Goal: Task Accomplishment & Management: Use online tool/utility

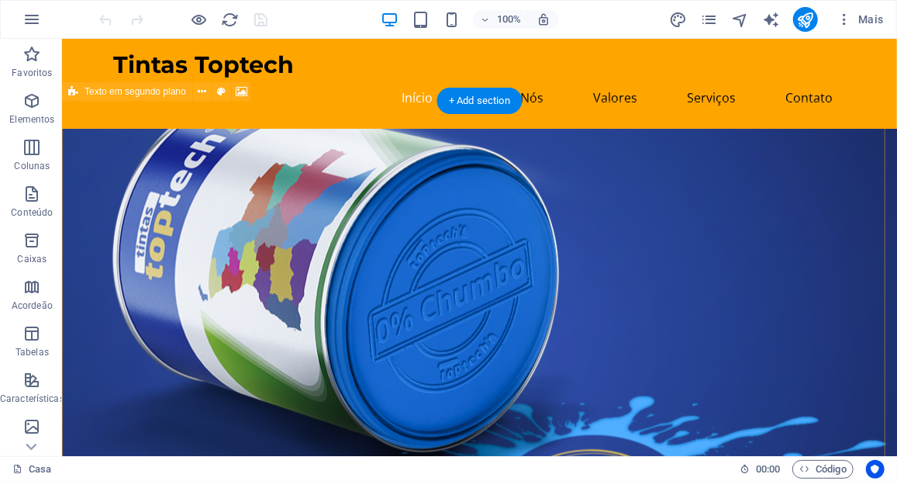
click at [647, 212] on figure at bounding box center [478, 382] width 835 height 509
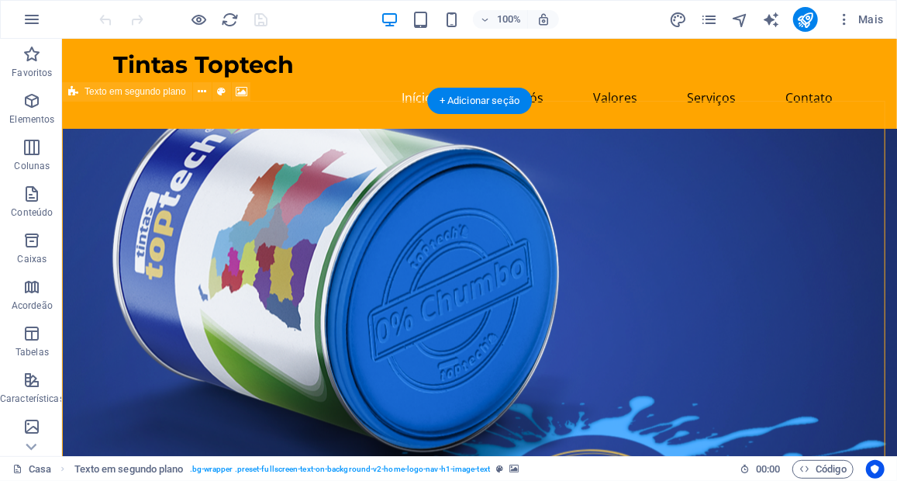
click at [647, 212] on figure at bounding box center [478, 382] width 835 height 509
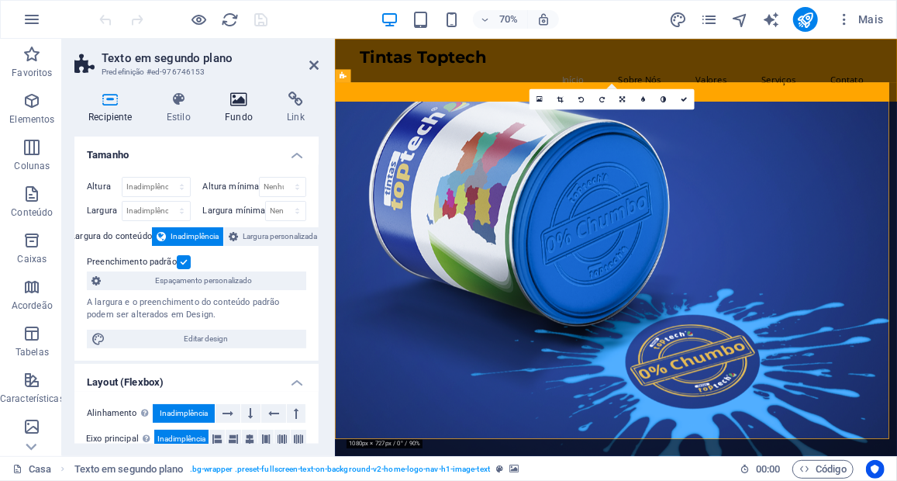
click at [240, 112] on font "Fundo" at bounding box center [239, 117] width 28 height 11
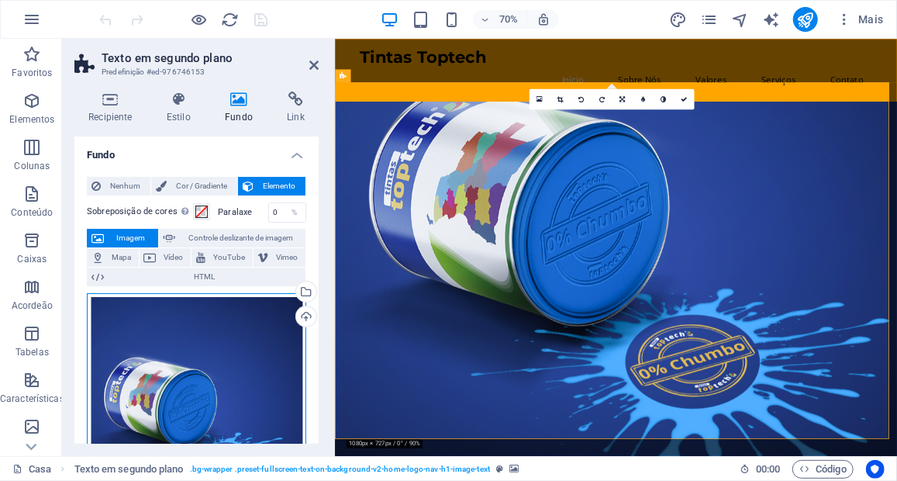
click at [233, 336] on div "Arraste os arquivos aqui, clique para escolher arquivos ou selecione arquivos e…" at bounding box center [196, 429] width 219 height 272
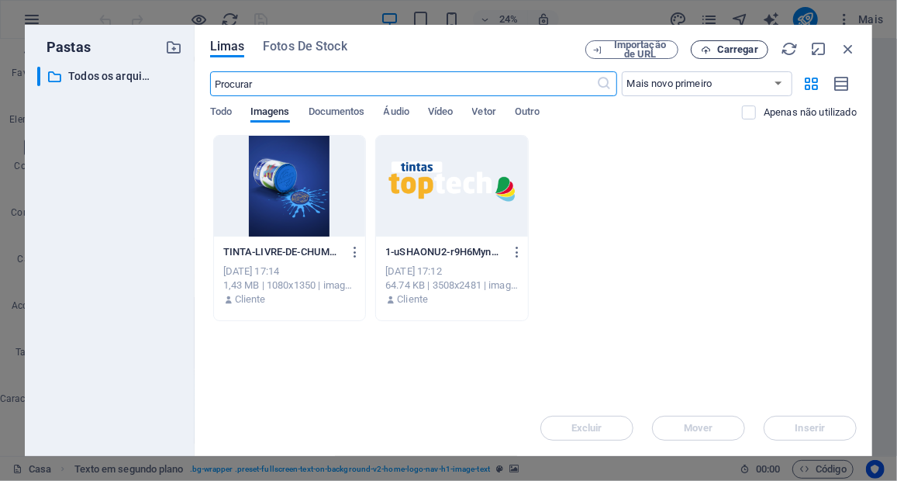
click at [754, 54] on span "Carregar" at bounding box center [737, 49] width 41 height 9
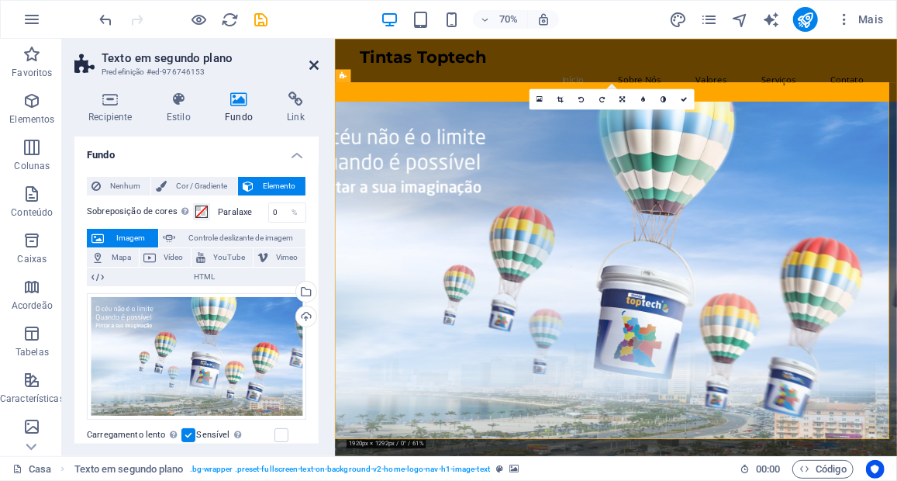
click at [312, 61] on icon at bounding box center [313, 65] width 9 height 12
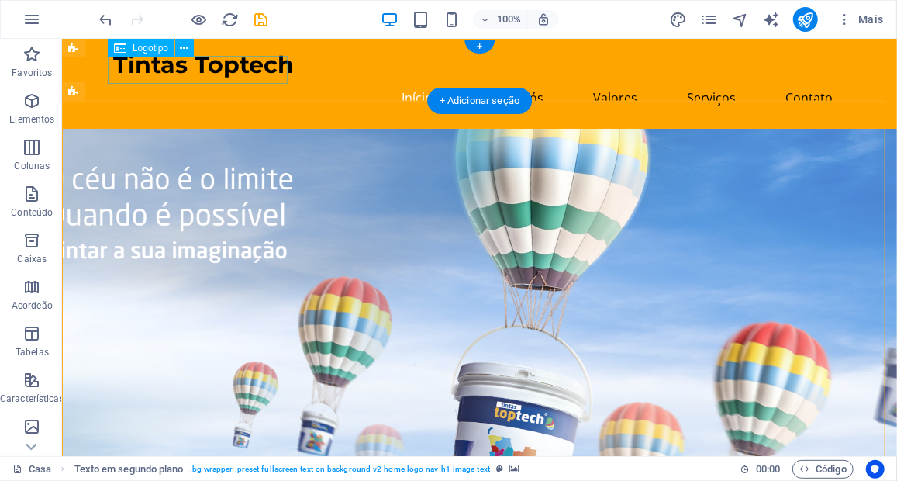
click at [218, 76] on div "Tintas Toptech" at bounding box center [479, 64] width 732 height 28
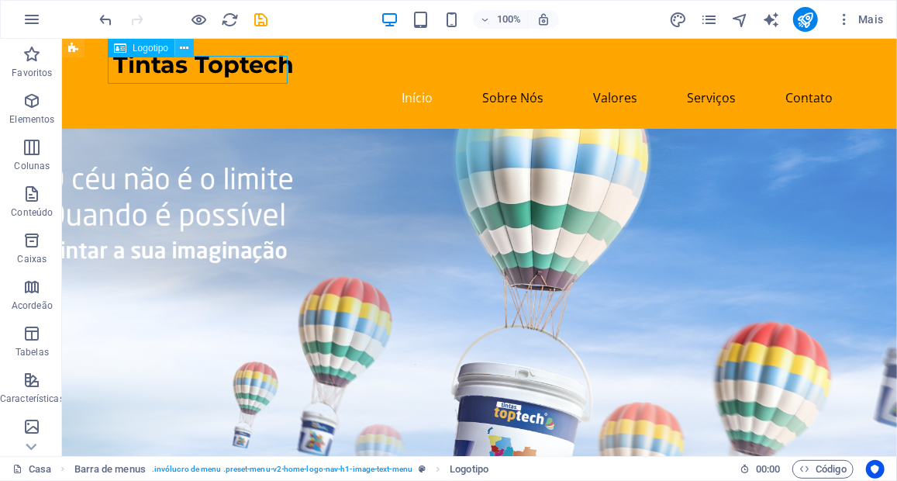
click at [182, 49] on icon at bounding box center [185, 48] width 9 height 16
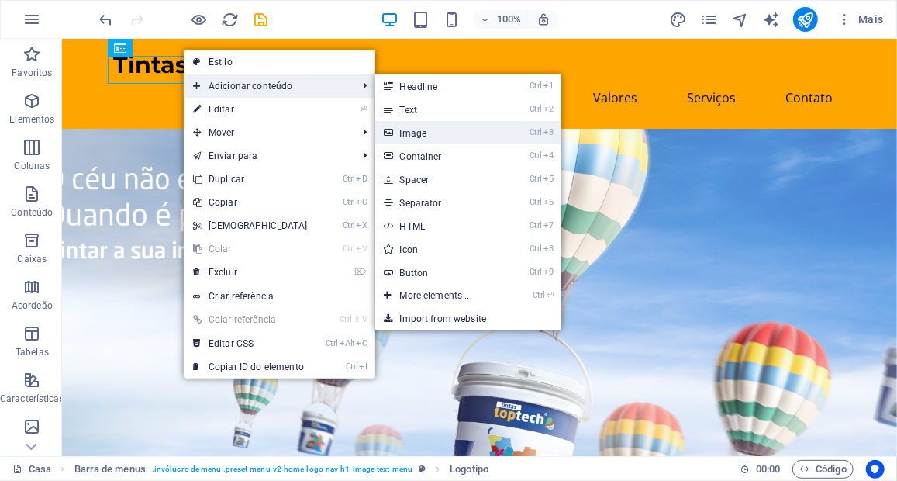
click at [405, 128] on font "Image" at bounding box center [413, 133] width 27 height 11
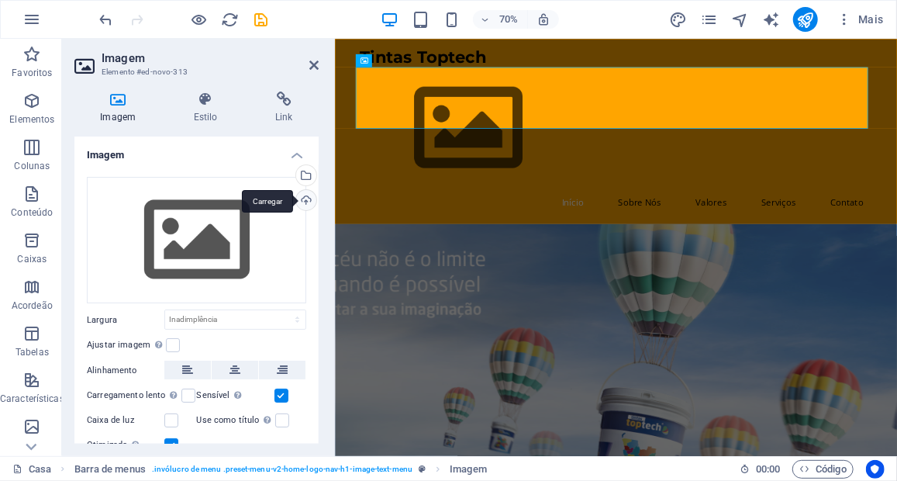
click at [297, 194] on div "Carregar" at bounding box center [304, 201] width 23 height 23
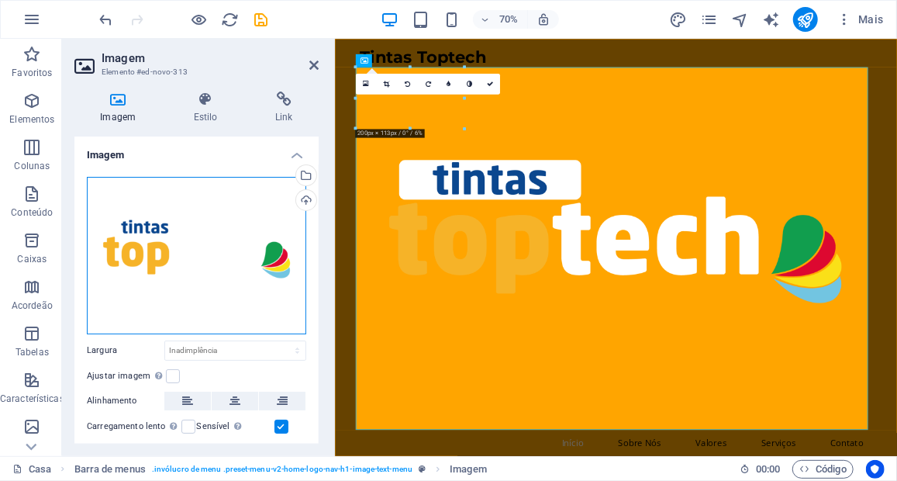
click at [185, 250] on div "Drag files here, click to choose files or select files from Files or our free s…" at bounding box center [196, 255] width 219 height 157
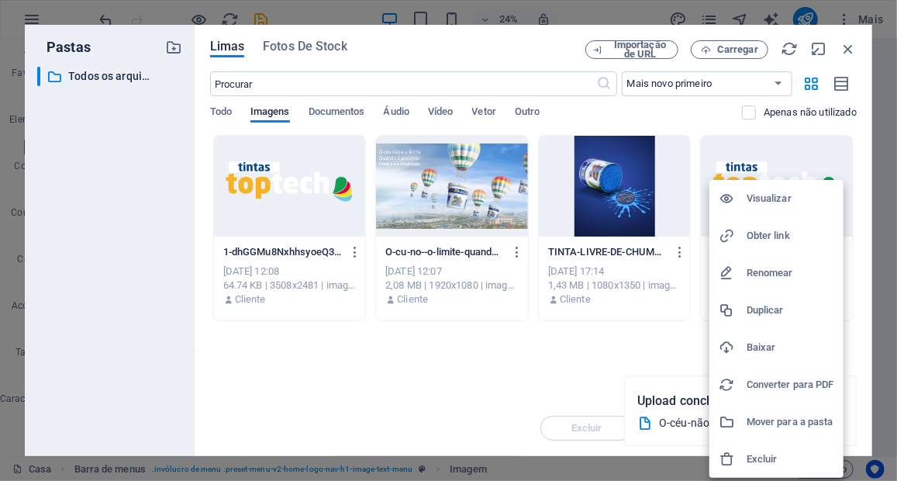
click at [595, 344] on div at bounding box center [448, 240] width 897 height 481
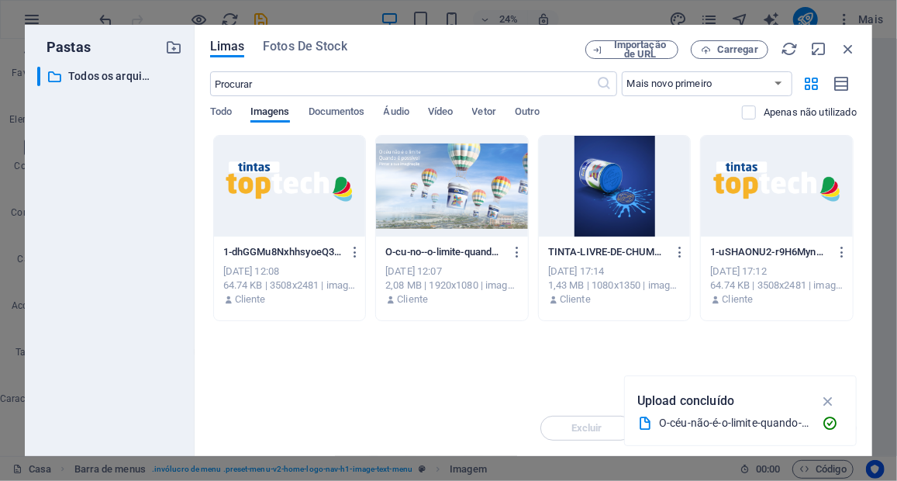
click at [748, 210] on div at bounding box center [777, 186] width 152 height 101
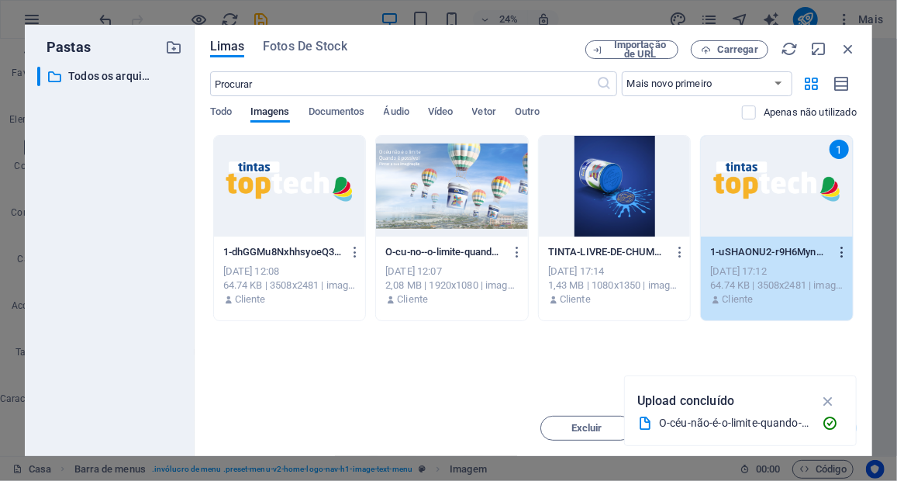
click at [841, 254] on icon "button" at bounding box center [842, 252] width 15 height 14
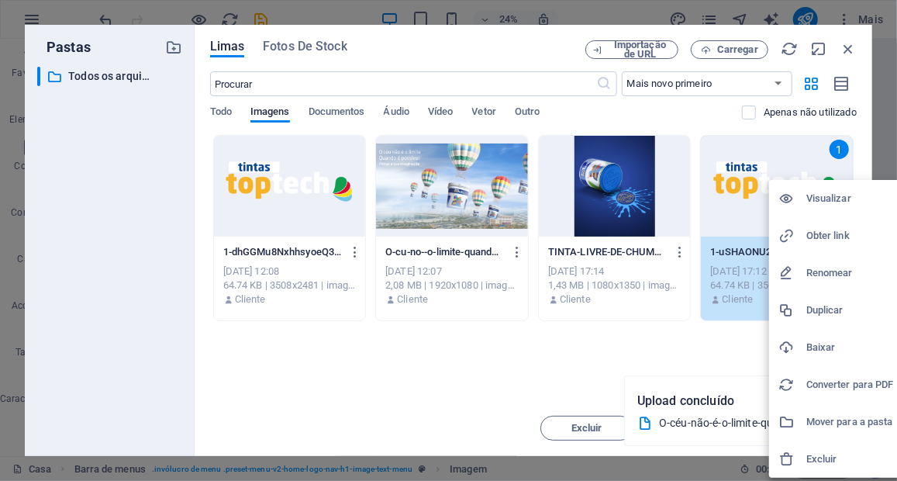
click at [634, 358] on div at bounding box center [448, 240] width 897 height 481
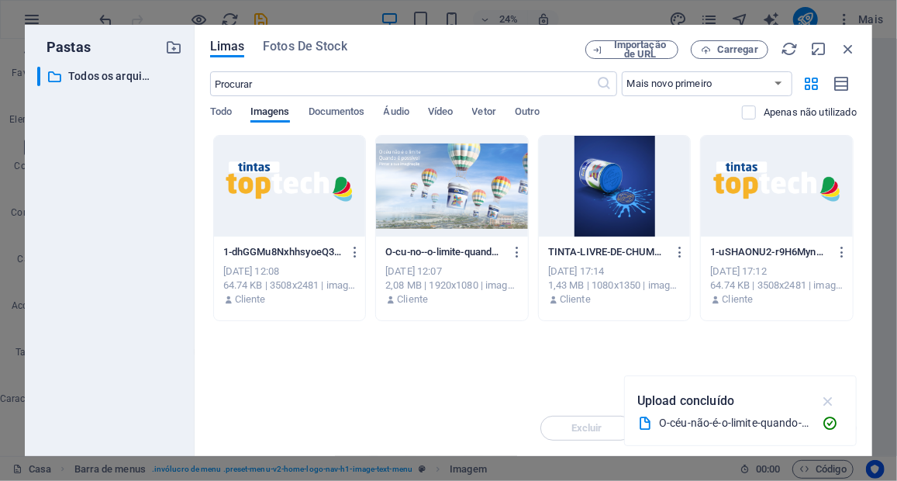
click at [830, 398] on icon "button" at bounding box center [829, 400] width 18 height 17
click at [787, 224] on div at bounding box center [777, 186] width 152 height 101
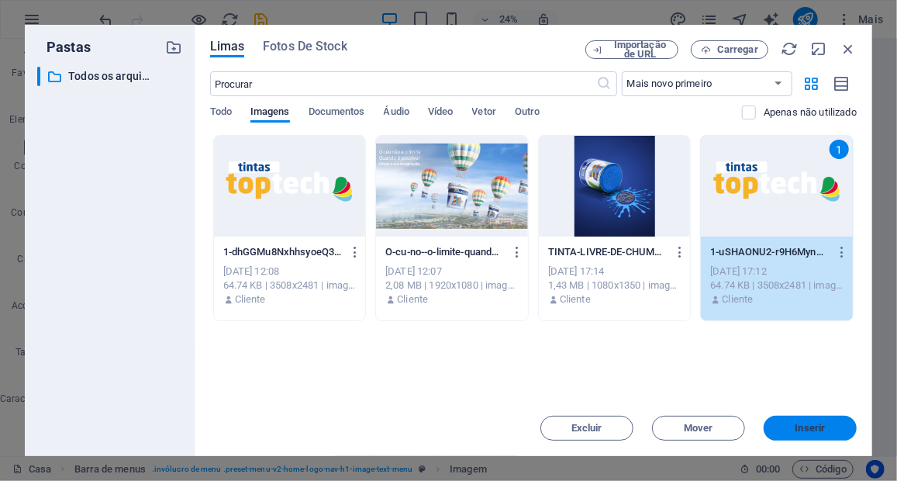
click at [784, 424] on span "Inserir" at bounding box center [810, 427] width 81 height 9
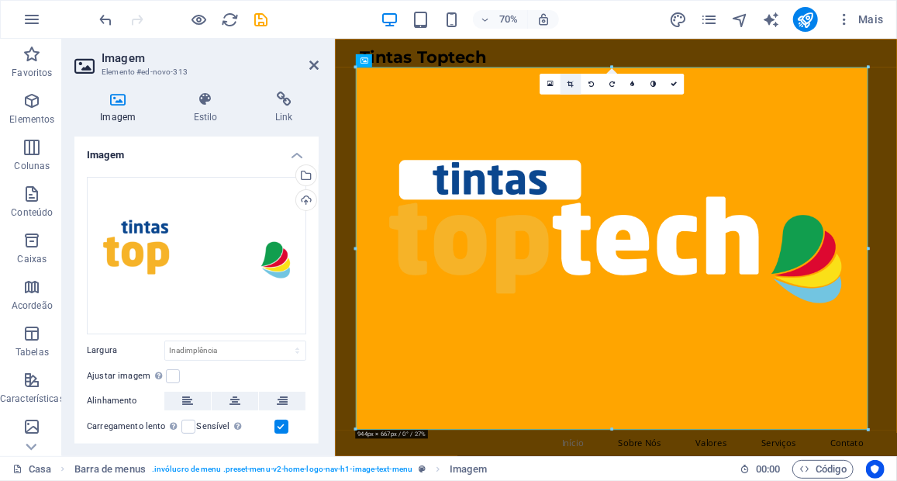
click at [568, 83] on icon at bounding box center [571, 84] width 6 height 6
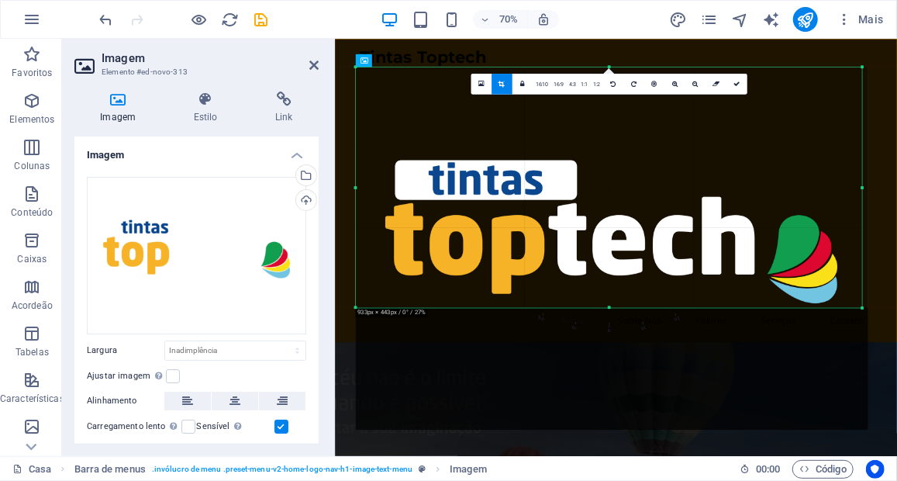
drag, startPoint x: 868, startPoint y: 427, endPoint x: 859, endPoint y: 254, distance: 173.9
click at [859, 254] on div "180 170 160 150 140 130 120 110 100 90 80 70 60 50 40 30 20 10 0 -10 -20 -30 -4…" at bounding box center [609, 187] width 506 height 240
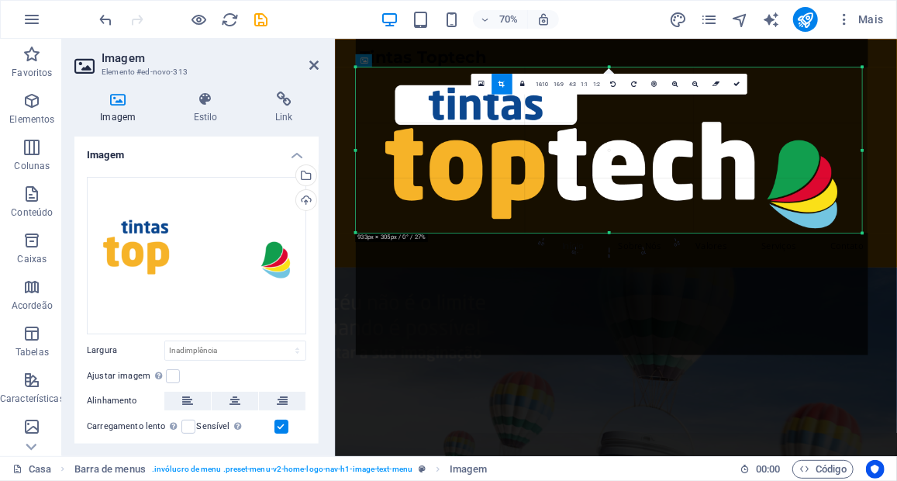
drag, startPoint x: 606, startPoint y: 67, endPoint x: 619, endPoint y: 174, distance: 107.8
click at [619, 174] on div "180 170 160 150 140 130 120 110 100 90 80 70 60 50 40 30 20 10 0 -10 -20 -30 -4…" at bounding box center [609, 150] width 506 height 166
click at [611, 228] on div at bounding box center [609, 230] width 506 height 4
click at [607, 179] on div at bounding box center [612, 173] width 512 height 362
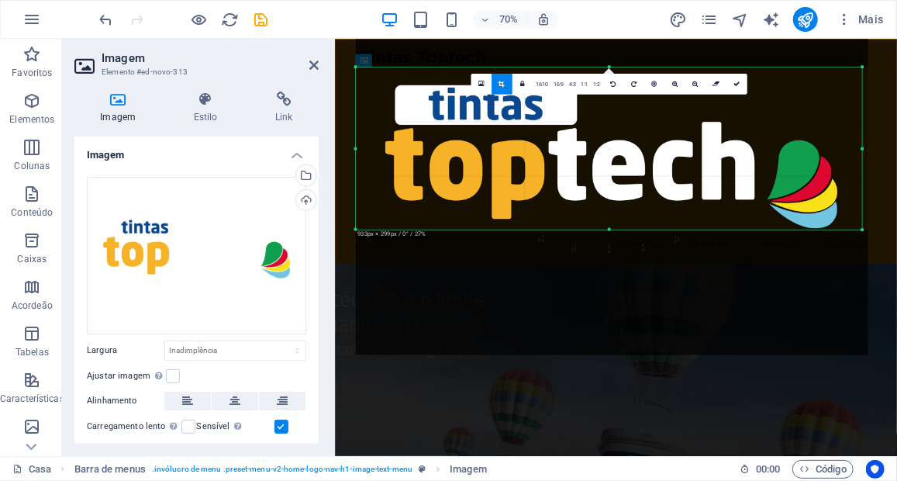
click at [607, 179] on div at bounding box center [612, 173] width 512 height 362
click at [771, 118] on div at bounding box center [612, 173] width 512 height 362
drag, startPoint x: 771, startPoint y: 118, endPoint x: 520, endPoint y: 164, distance: 254.7
click at [520, 164] on div at bounding box center [612, 173] width 512 height 362
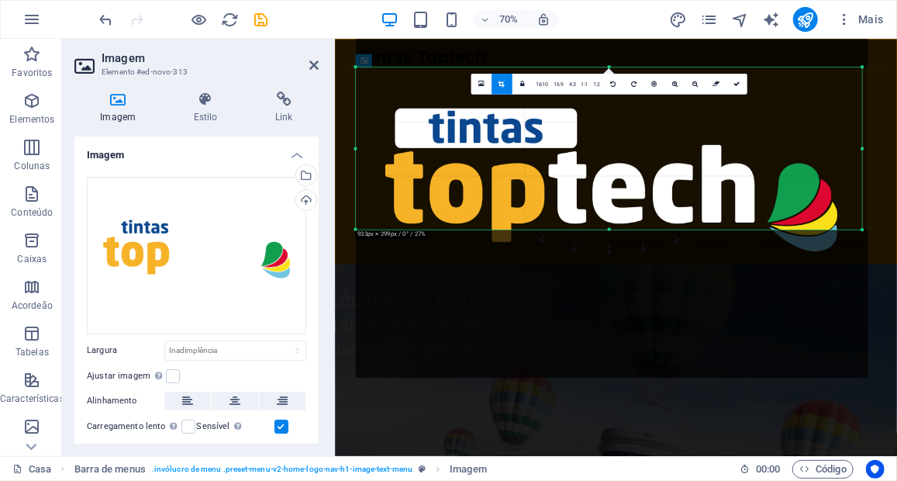
click at [520, 164] on div at bounding box center [612, 197] width 512 height 362
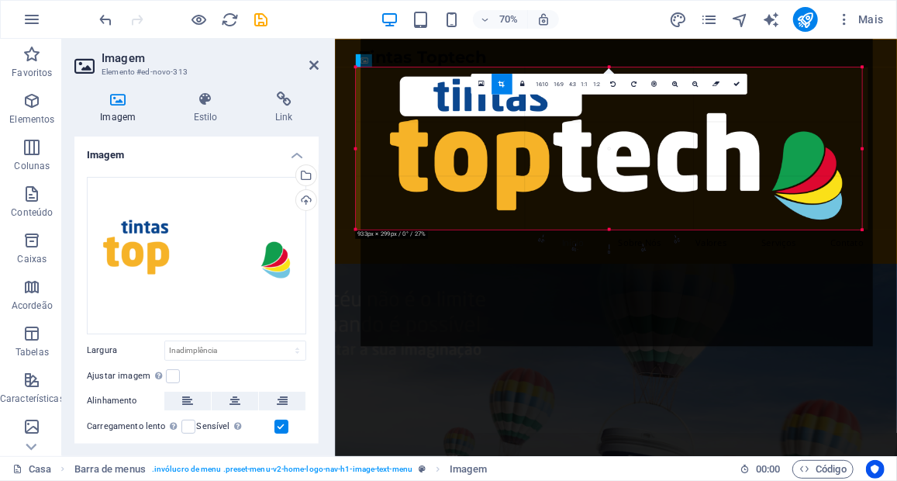
drag, startPoint x: 520, startPoint y: 164, endPoint x: 527, endPoint y: 97, distance: 67.8
click at [527, 97] on div at bounding box center [617, 165] width 512 height 362
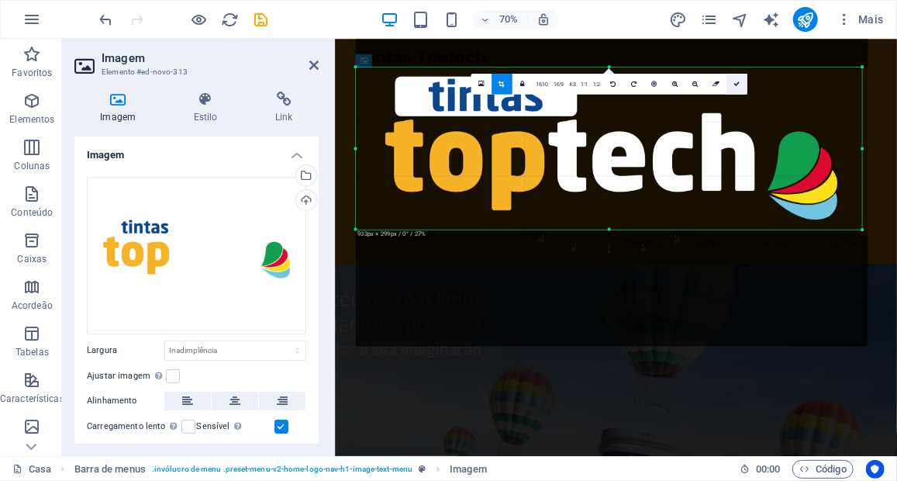
click at [737, 81] on icon at bounding box center [736, 84] width 6 height 6
type input "933"
select select "px"
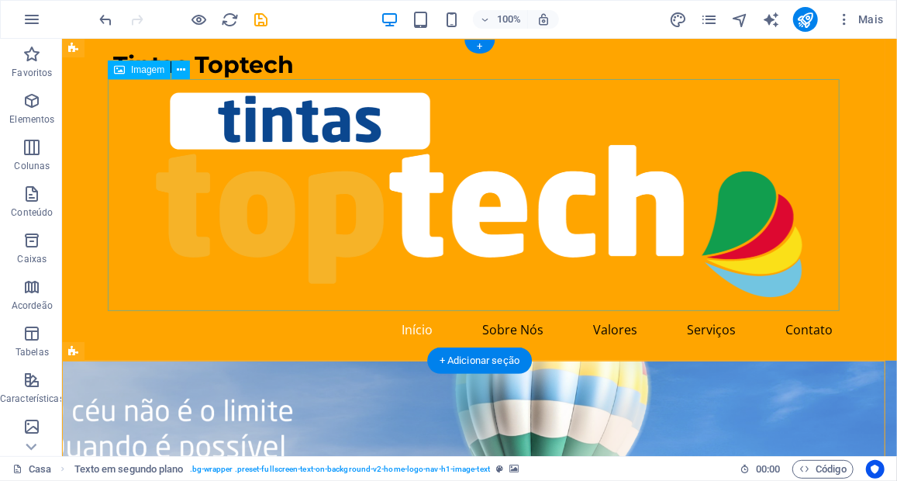
click at [541, 216] on figure at bounding box center [479, 194] width 732 height 232
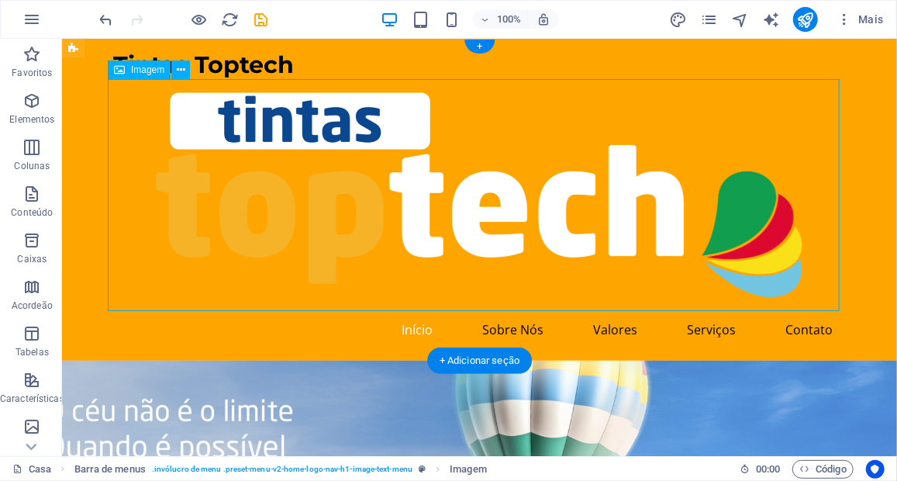
click at [774, 198] on figure at bounding box center [479, 194] width 732 height 232
click at [763, 192] on figure at bounding box center [479, 194] width 732 height 232
click at [772, 234] on figure at bounding box center [479, 194] width 732 height 232
select select "px"
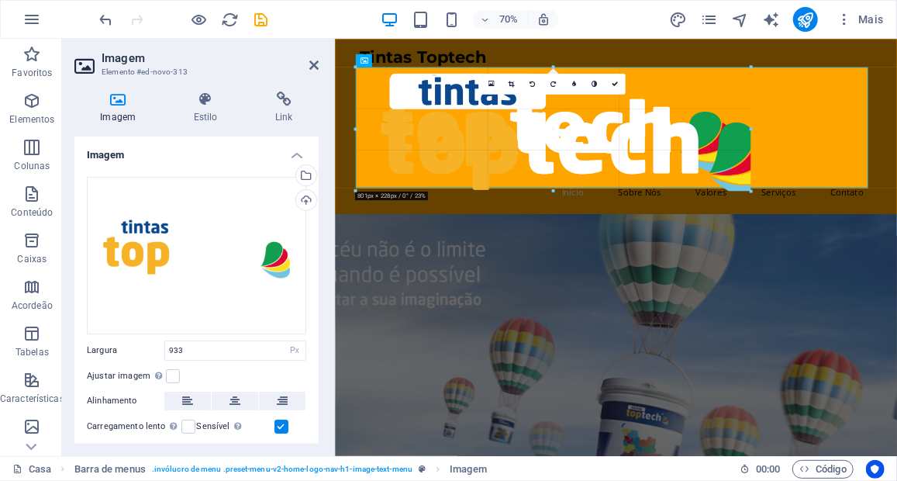
drag, startPoint x: 861, startPoint y: 226, endPoint x: 378, endPoint y: 154, distance: 489.0
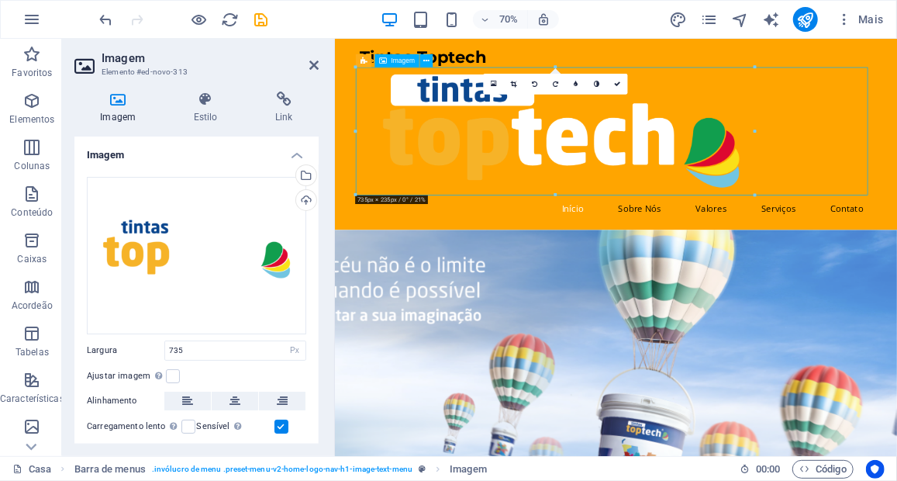
drag, startPoint x: 903, startPoint y: 182, endPoint x: 853, endPoint y: 182, distance: 50.4
click at [853, 182] on figure at bounding box center [736, 169] width 732 height 183
click at [896, 197] on figure at bounding box center [736, 169] width 732 height 183
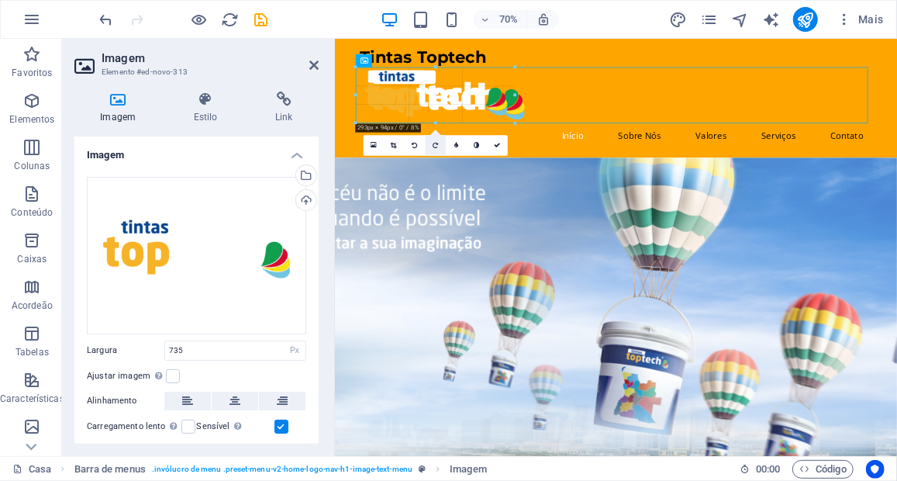
drag, startPoint x: 754, startPoint y: 131, endPoint x: 432, endPoint y: 137, distance: 322.6
type input "319"
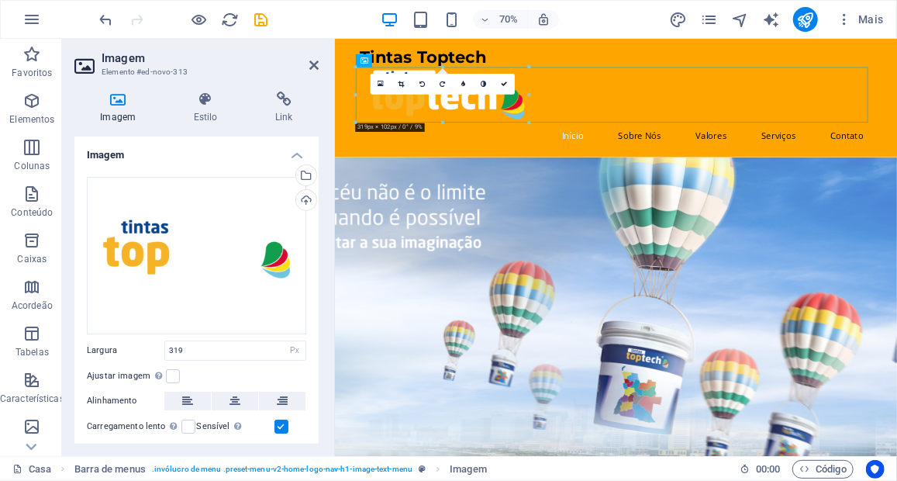
click at [896, 295] on figure at bounding box center [735, 461] width 803 height 509
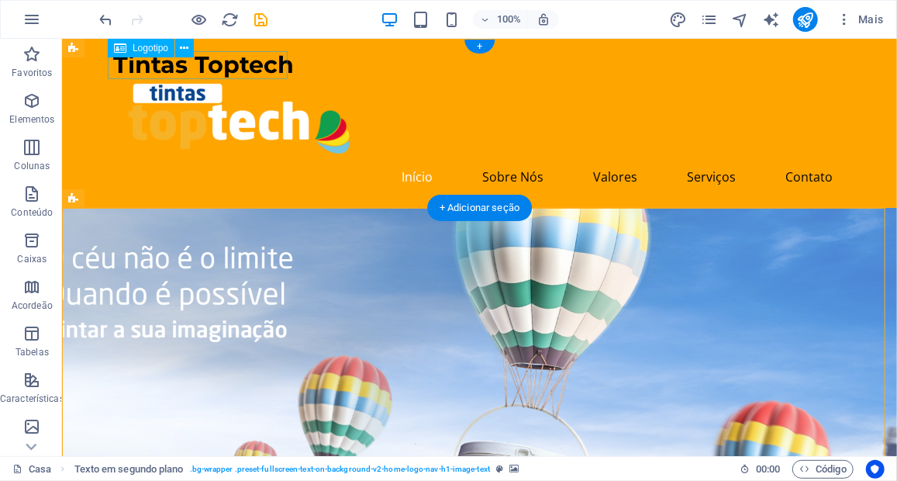
click at [229, 63] on div "Tintas Toptech" at bounding box center [479, 64] width 732 height 28
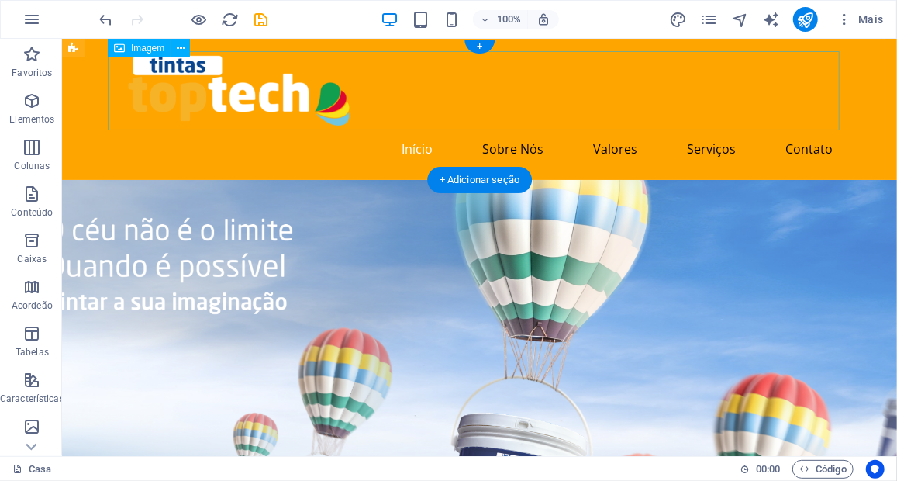
click at [278, 102] on figure at bounding box center [479, 89] width 732 height 79
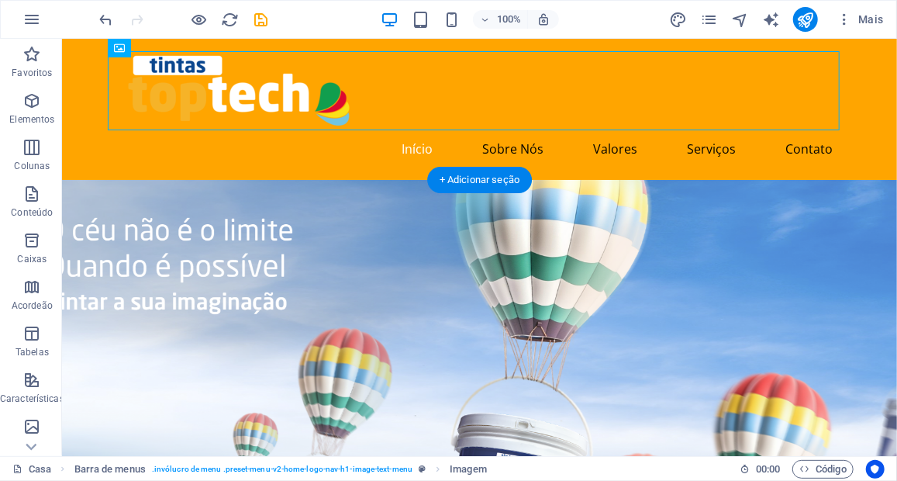
click at [749, 303] on figure at bounding box center [478, 433] width 835 height 509
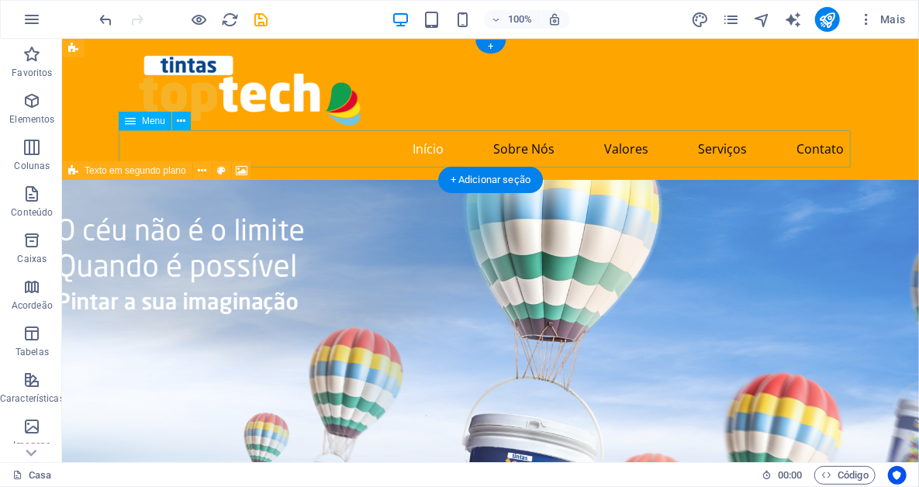
click at [521, 146] on nav "Início Sobre Nós Valores Serviços Contato" at bounding box center [490, 147] width 732 height 37
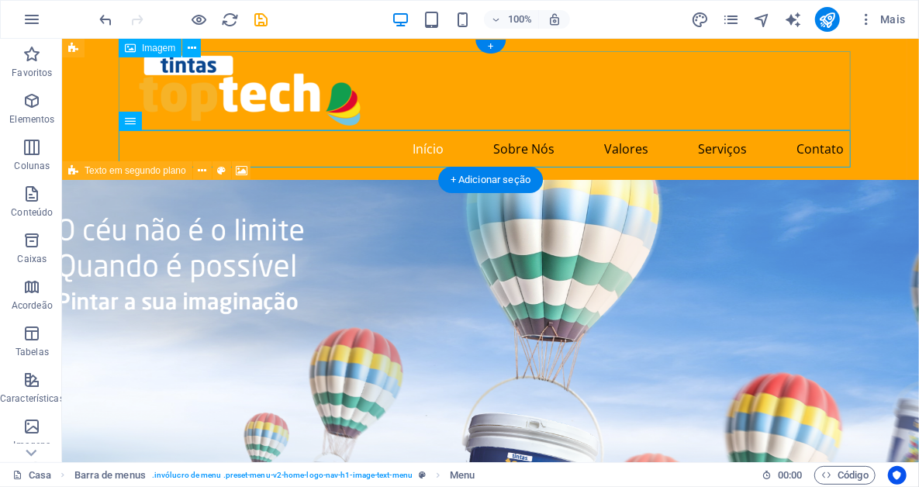
click at [271, 95] on figure at bounding box center [490, 89] width 732 height 79
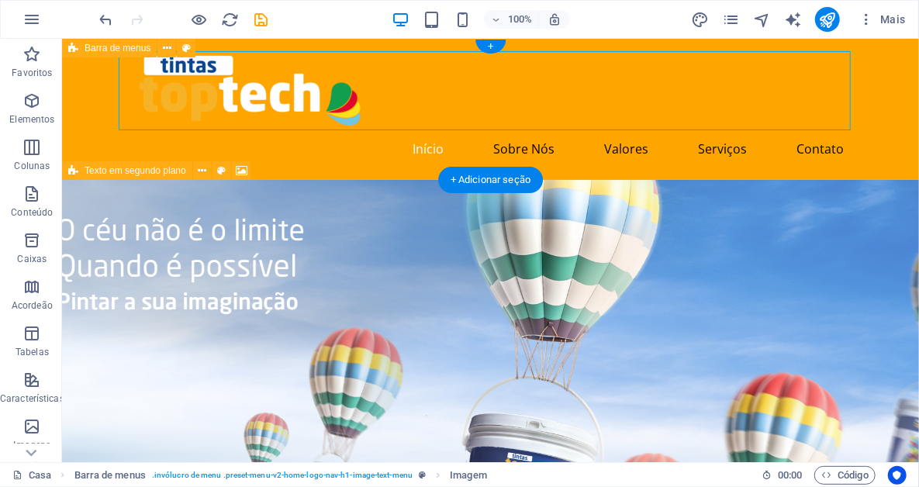
click at [98, 129] on div "Início Sobre Nós Valores Serviços Contato" at bounding box center [489, 108] width 857 height 141
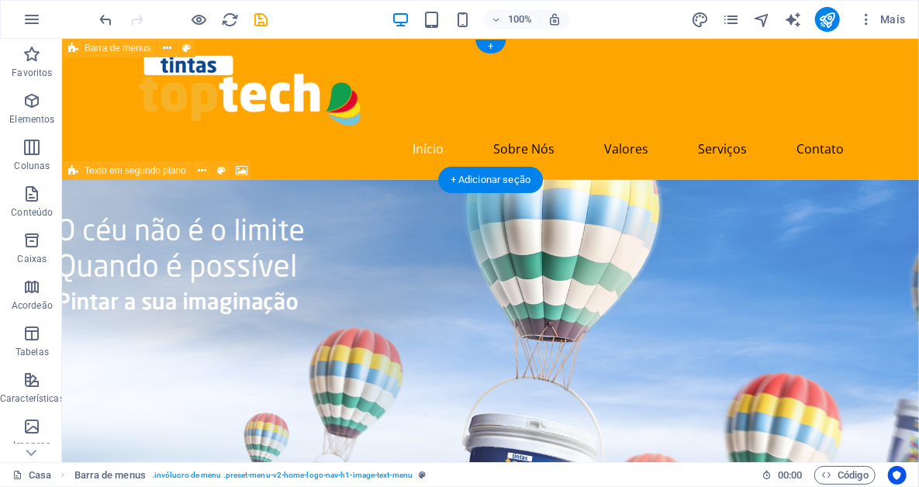
click at [98, 129] on div "Início Sobre Nós Valores Serviços Contato" at bounding box center [489, 108] width 857 height 141
select select "header"
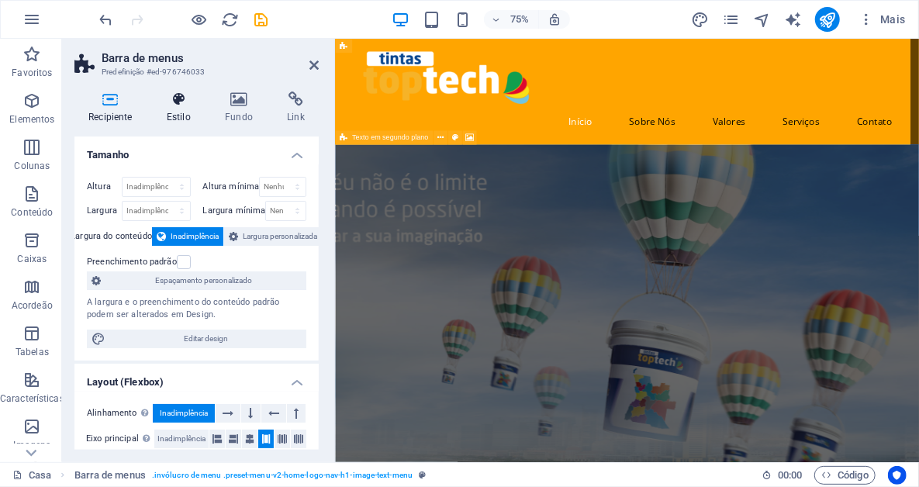
click at [181, 107] on h4 "Estilo" at bounding box center [182, 107] width 58 height 33
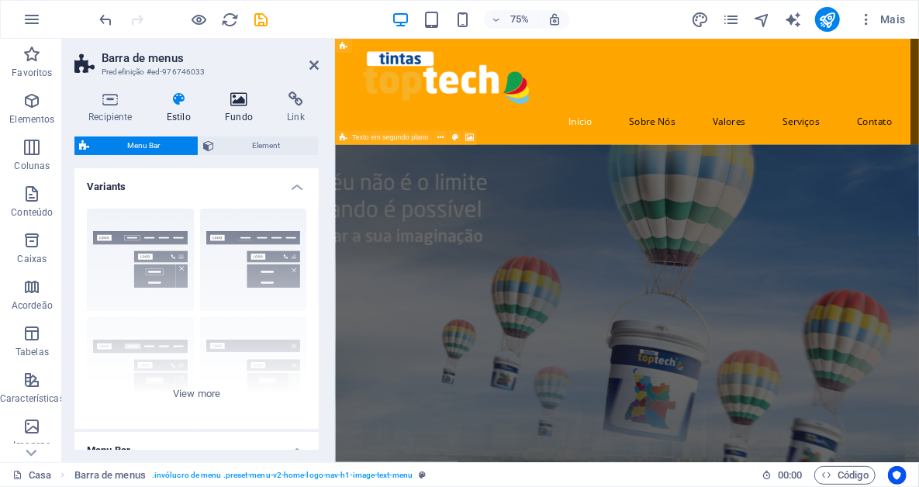
click at [243, 114] on font "Fundo" at bounding box center [239, 117] width 28 height 11
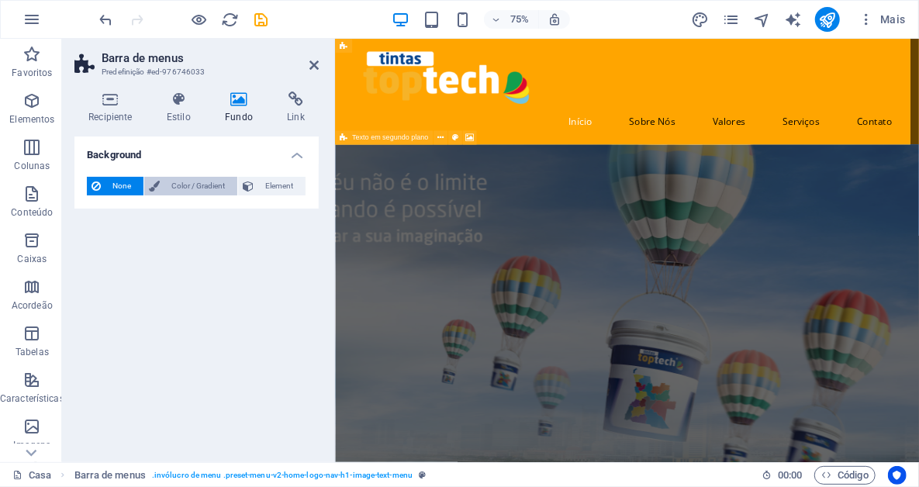
click at [205, 180] on span "Color / Gradient" at bounding box center [198, 186] width 68 height 19
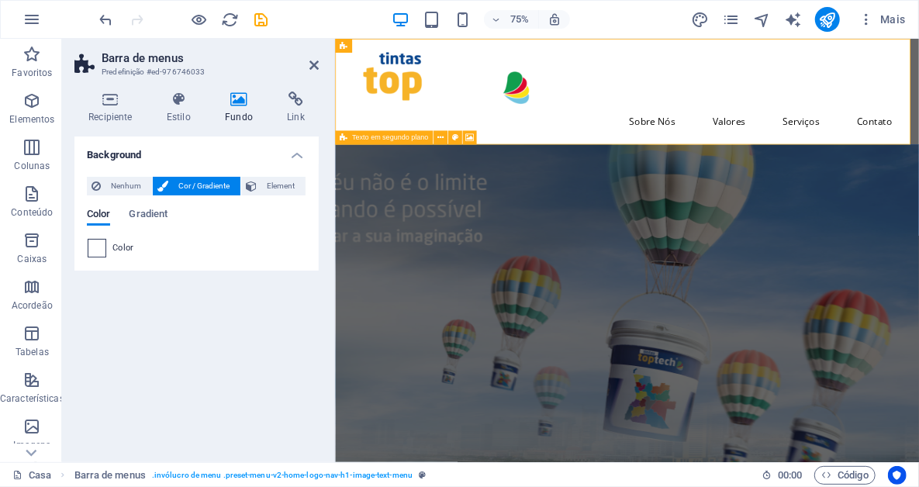
click at [102, 243] on span at bounding box center [96, 248] width 17 height 17
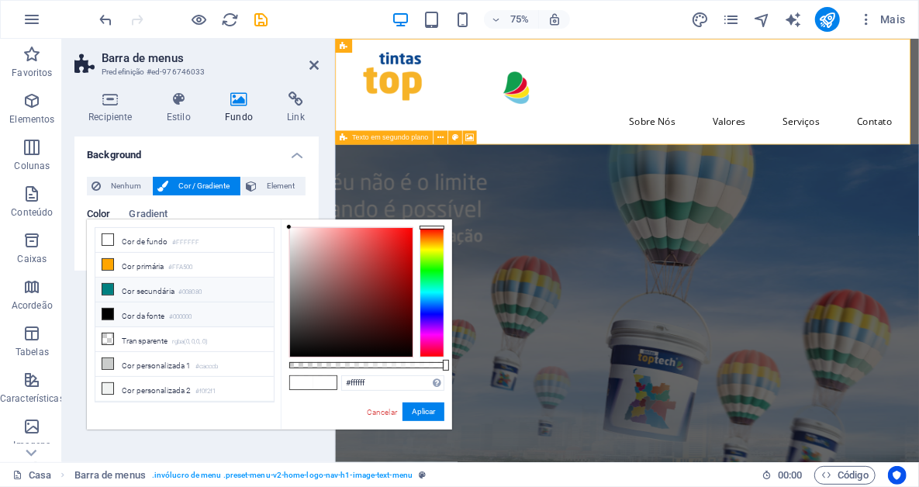
click at [111, 284] on icon at bounding box center [107, 289] width 11 height 11
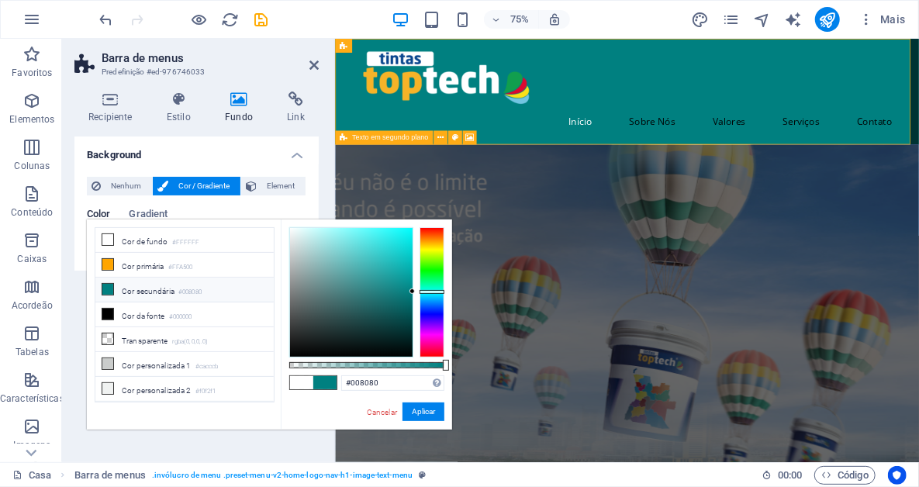
click at [106, 284] on icon at bounding box center [107, 289] width 11 height 11
click at [109, 261] on icon at bounding box center [107, 264] width 11 height 11
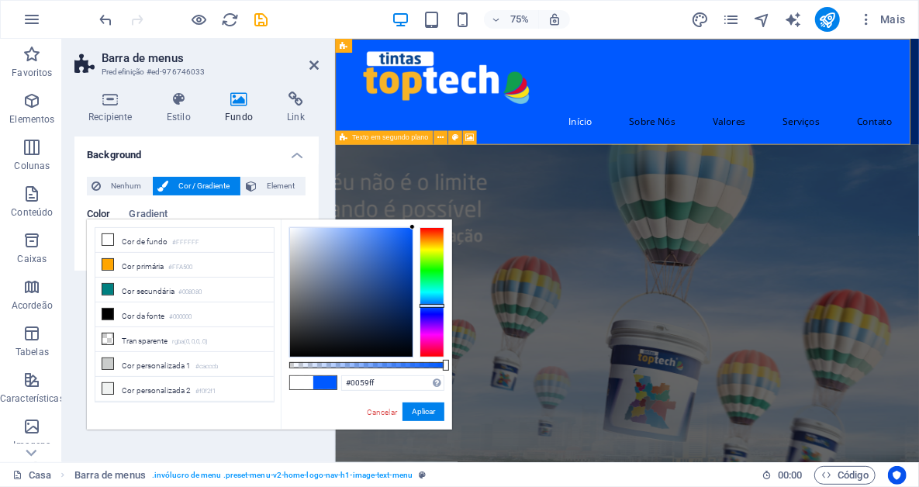
click at [427, 305] on div at bounding box center [431, 292] width 25 height 130
click at [428, 314] on div at bounding box center [431, 292] width 25 height 130
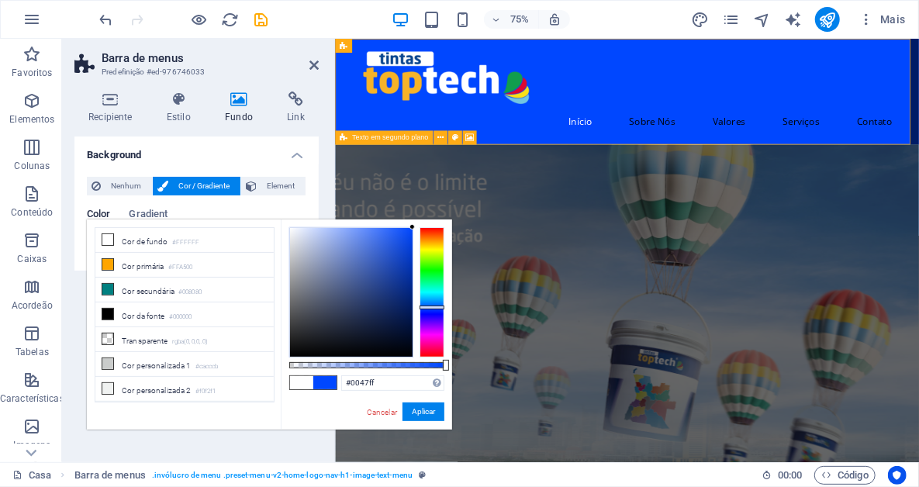
click at [433, 307] on div at bounding box center [431, 292] width 25 height 130
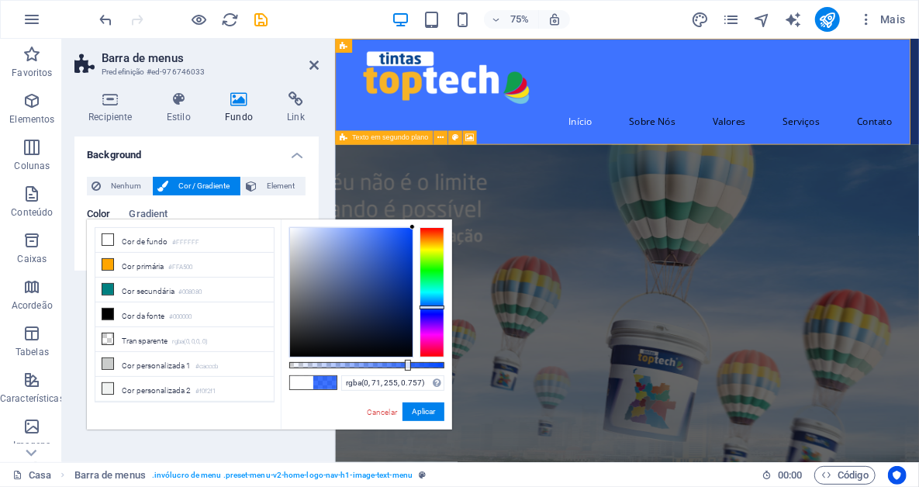
drag, startPoint x: 443, startPoint y: 361, endPoint x: 406, endPoint y: 354, distance: 38.0
click at [406, 354] on div at bounding box center [366, 292] width 155 height 130
click at [396, 241] on div at bounding box center [351, 292] width 123 height 129
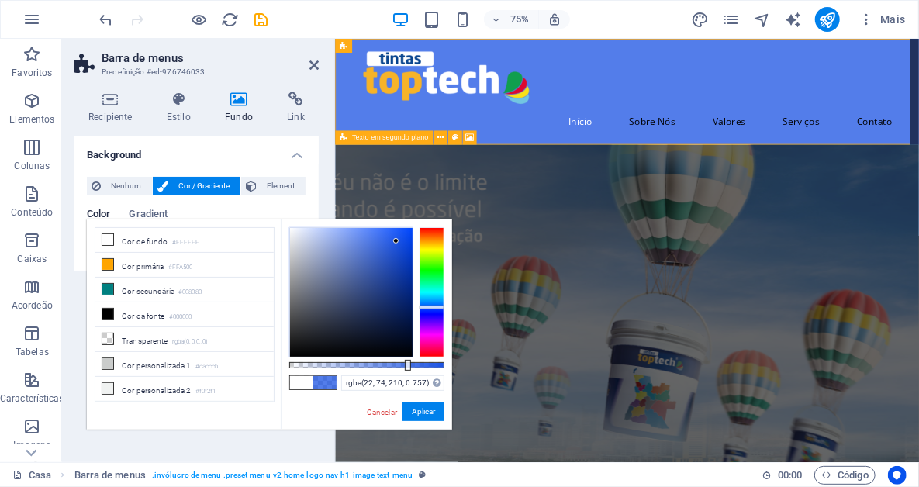
click at [399, 250] on div at bounding box center [351, 292] width 123 height 129
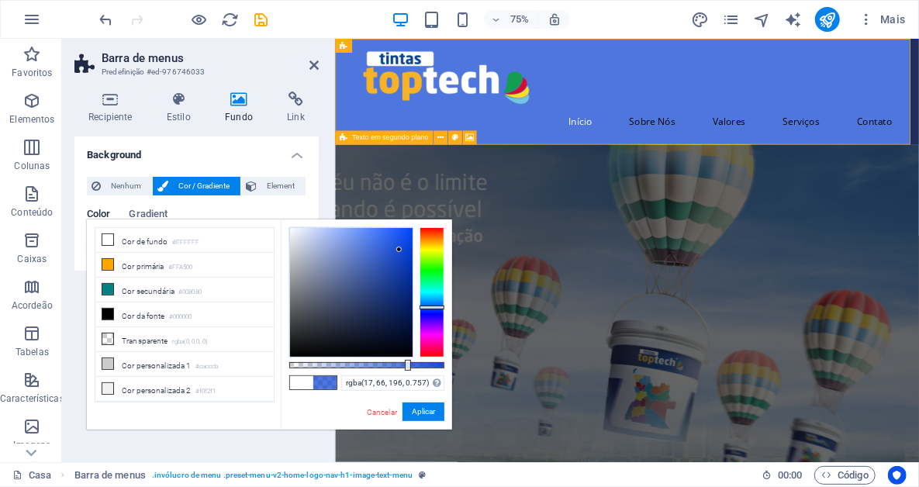
click at [402, 257] on div at bounding box center [351, 292] width 123 height 129
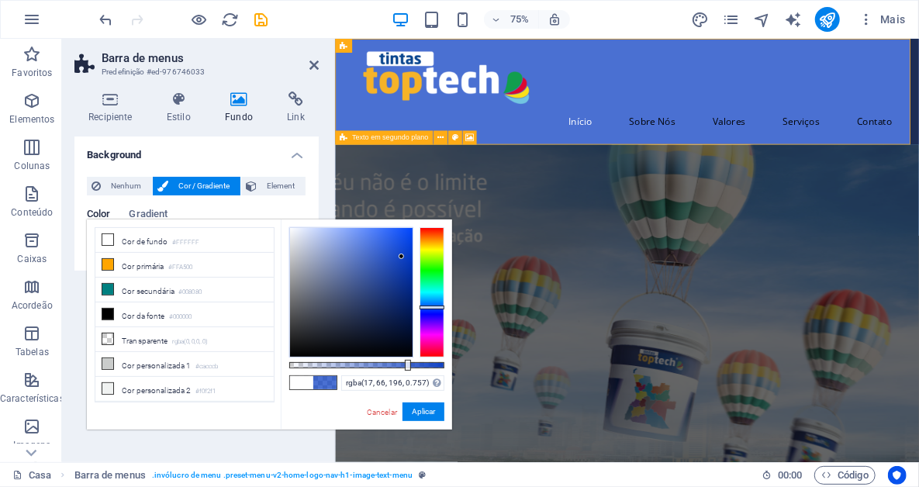
type input "rgba(8, 59, 192, 0.757)"
click at [407, 259] on div at bounding box center [351, 292] width 123 height 129
click at [423, 409] on button "Aplicar" at bounding box center [423, 411] width 42 height 19
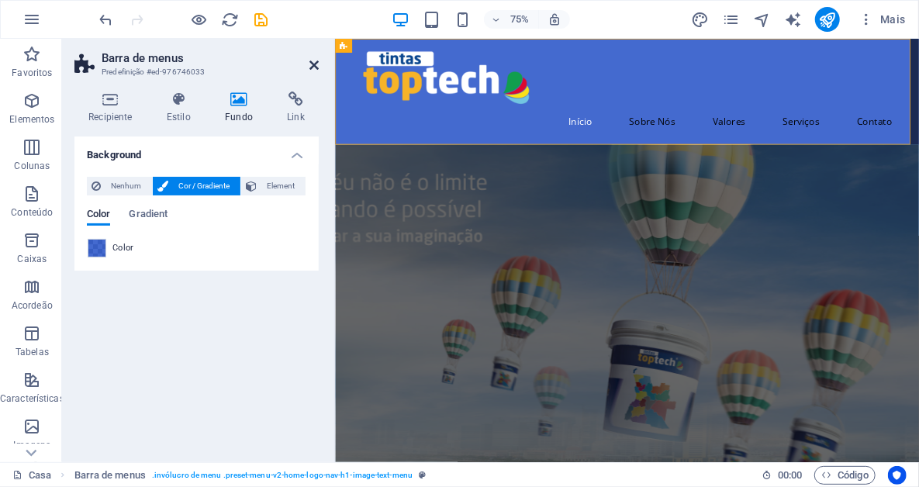
click at [312, 67] on icon at bounding box center [313, 65] width 9 height 12
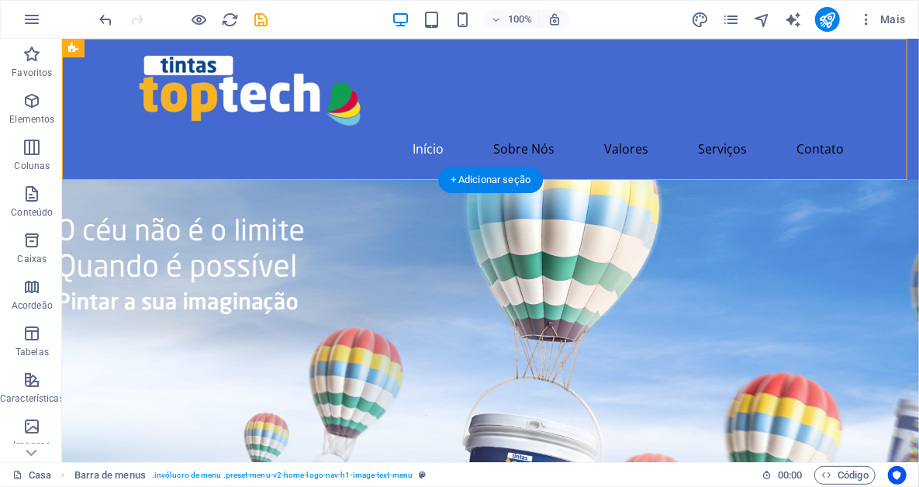
click at [709, 288] on figure at bounding box center [489, 433] width 857 height 509
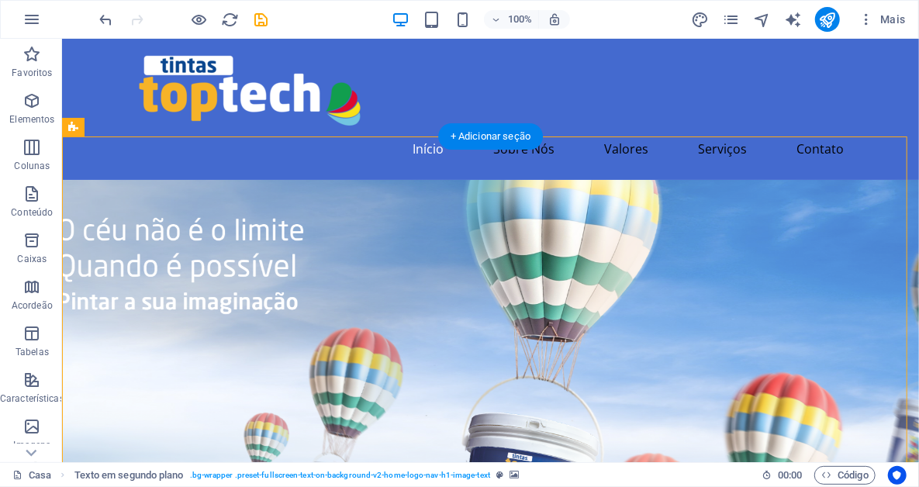
scroll to position [78, 0]
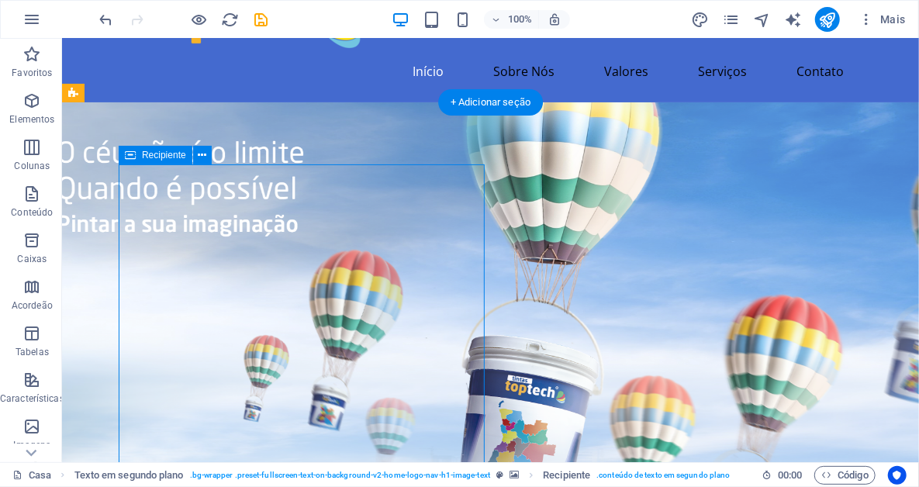
drag, startPoint x: 443, startPoint y: 195, endPoint x: 465, endPoint y: 190, distance: 22.2
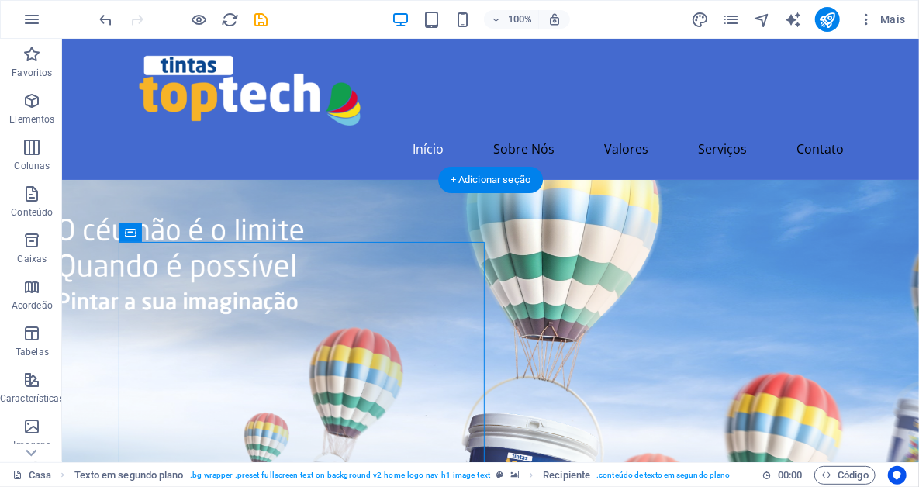
click at [713, 258] on figure at bounding box center [489, 433] width 857 height 509
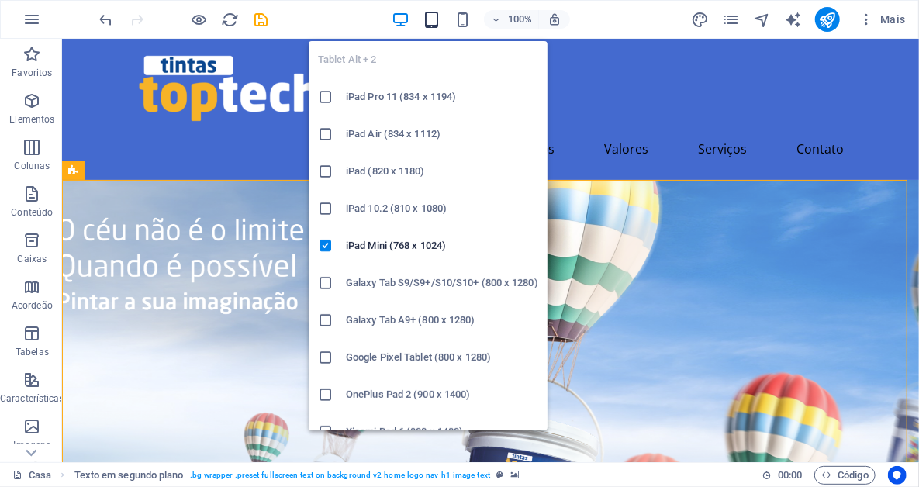
click at [437, 25] on icon "button" at bounding box center [432, 20] width 18 height 18
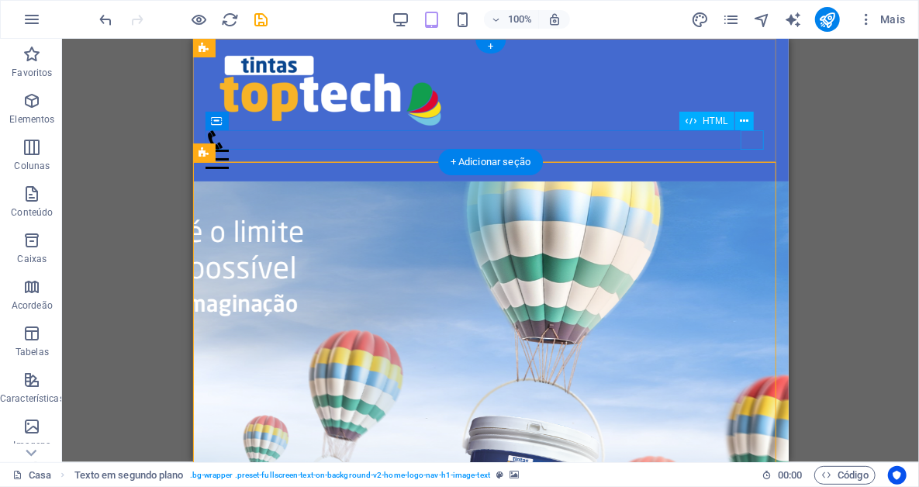
click at [754, 149] on div at bounding box center [490, 158] width 571 height 19
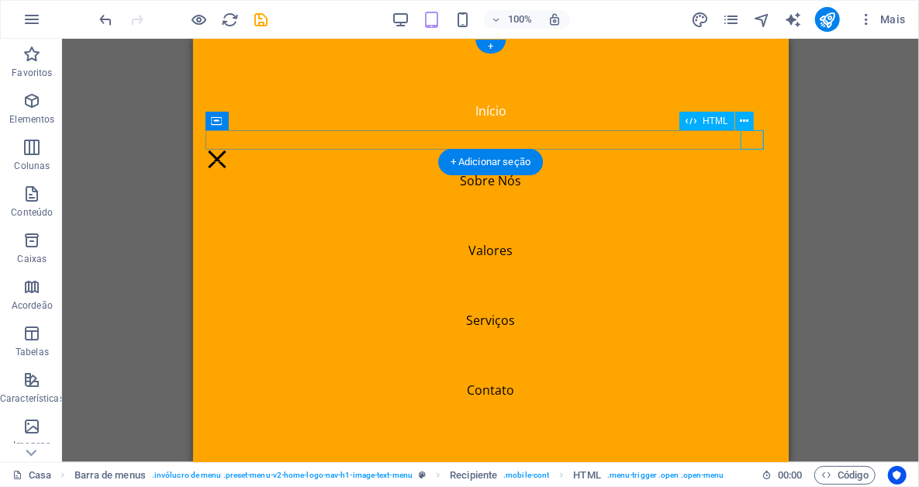
click at [228, 149] on div at bounding box center [216, 158] width 23 height 19
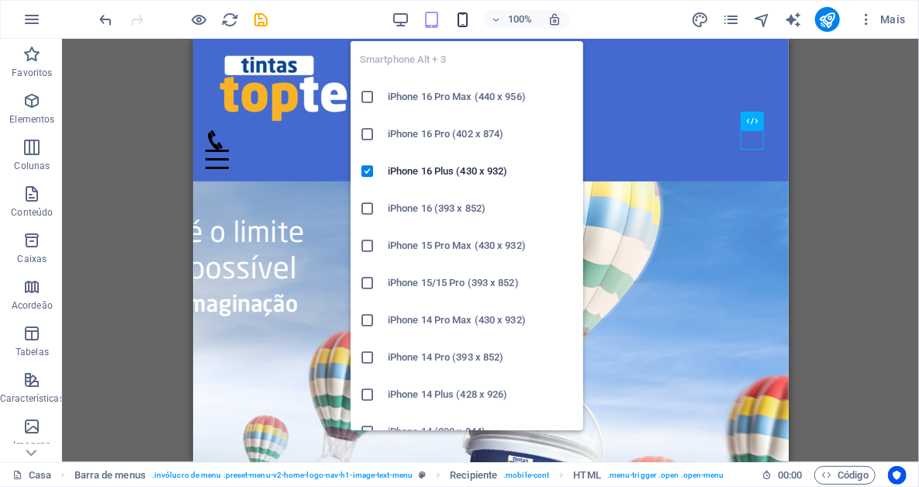
click at [468, 21] on icon "button" at bounding box center [463, 20] width 18 height 18
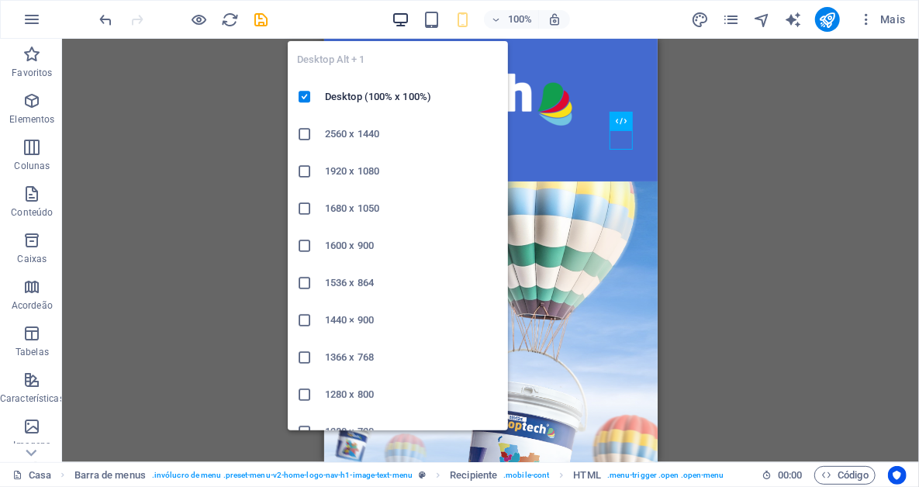
click at [395, 24] on icon "button" at bounding box center [401, 20] width 18 height 18
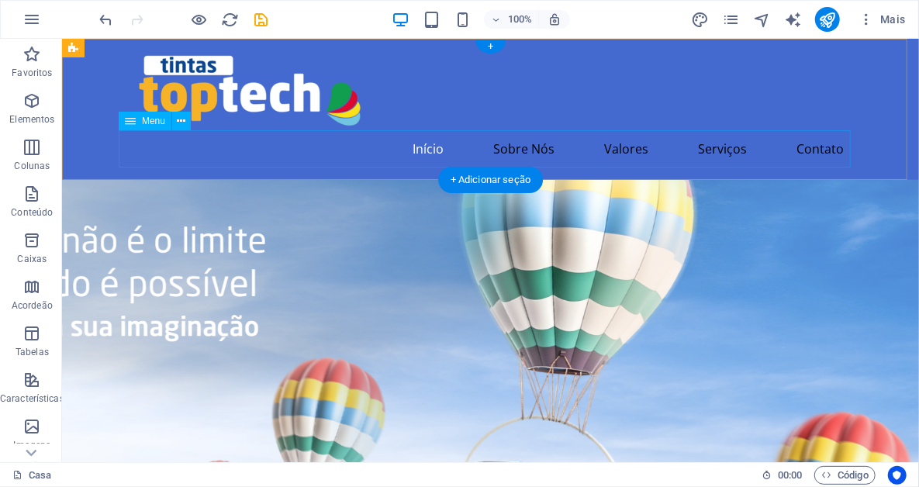
click at [519, 151] on nav "Início Sobre Nós Valores Serviços Contato" at bounding box center [490, 147] width 732 height 37
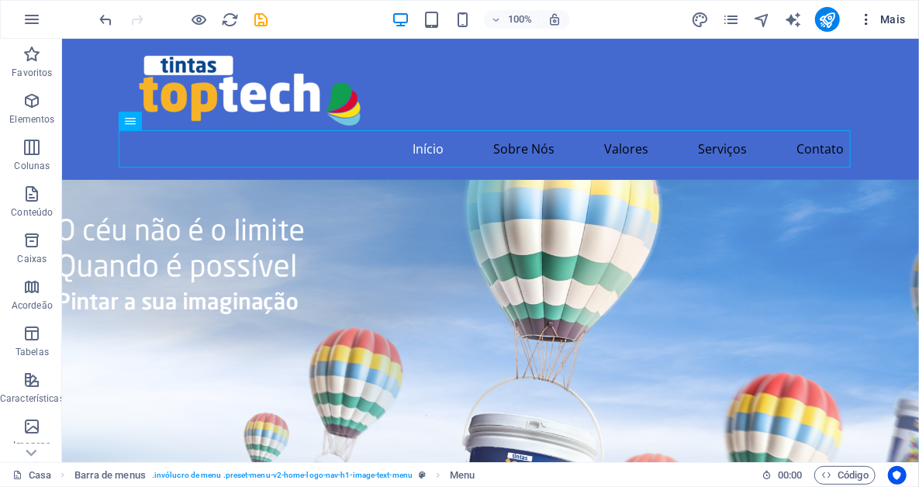
click at [869, 16] on icon "button" at bounding box center [866, 20] width 16 height 16
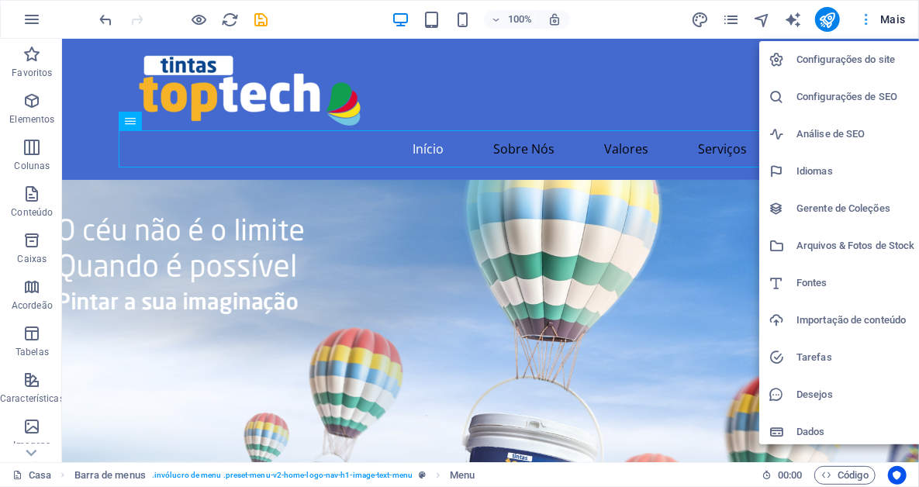
click at [869, 16] on div at bounding box center [459, 243] width 919 height 487
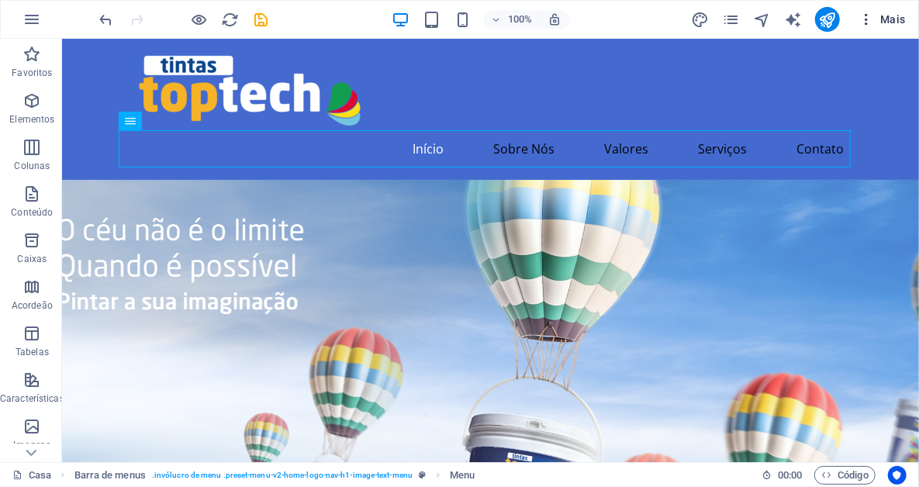
click at [894, 19] on font "Mais" at bounding box center [893, 19] width 26 height 12
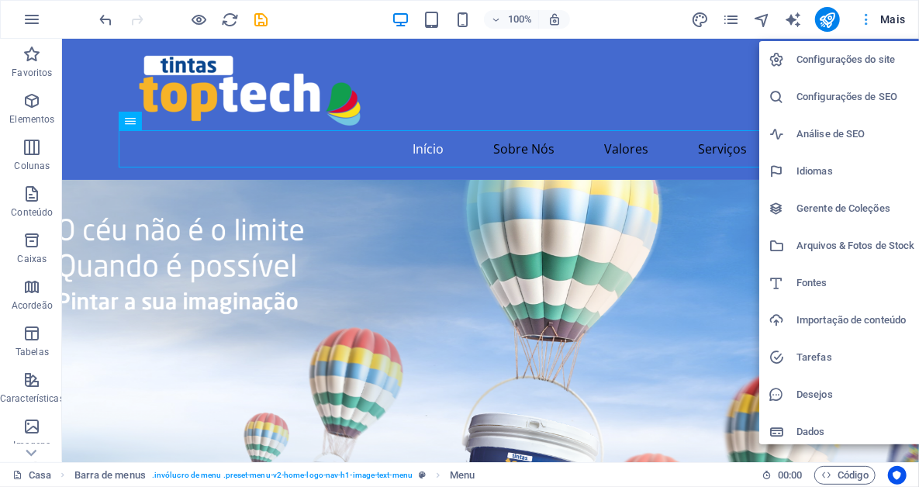
click at [894, 19] on div at bounding box center [459, 243] width 919 height 487
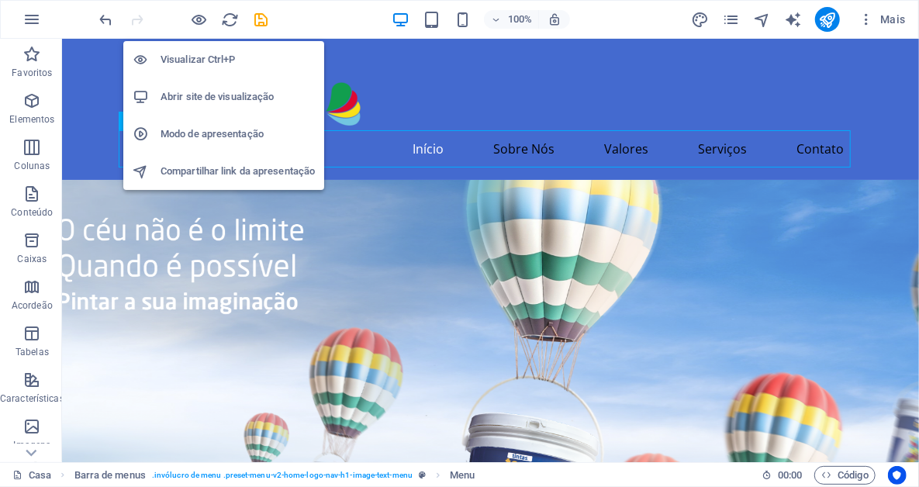
click at [216, 97] on h6 "Abrir site de visualização" at bounding box center [237, 97] width 154 height 19
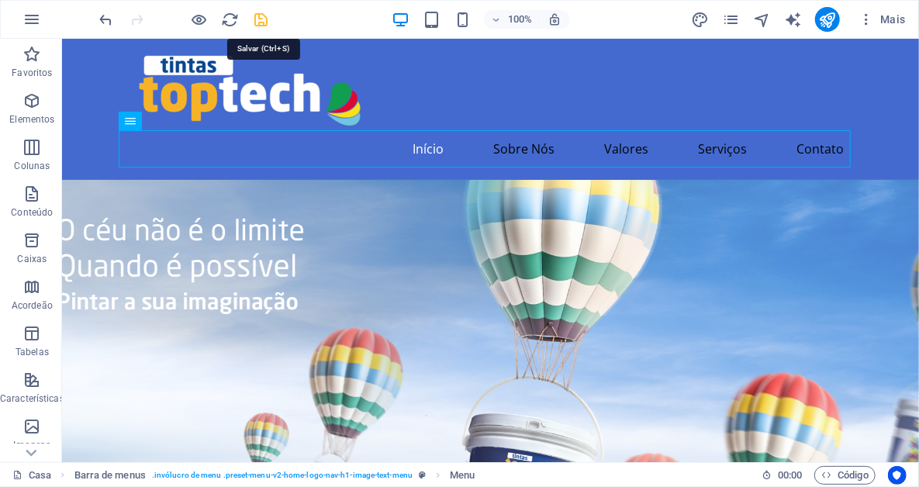
click at [256, 19] on icon "salvar" at bounding box center [262, 20] width 18 height 18
checkbox input "false"
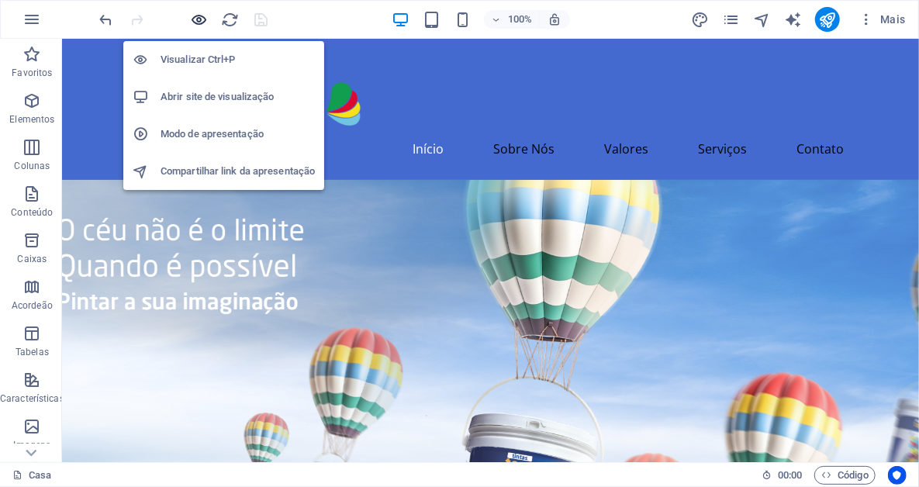
click at [205, 16] on icon "button" at bounding box center [200, 20] width 18 height 18
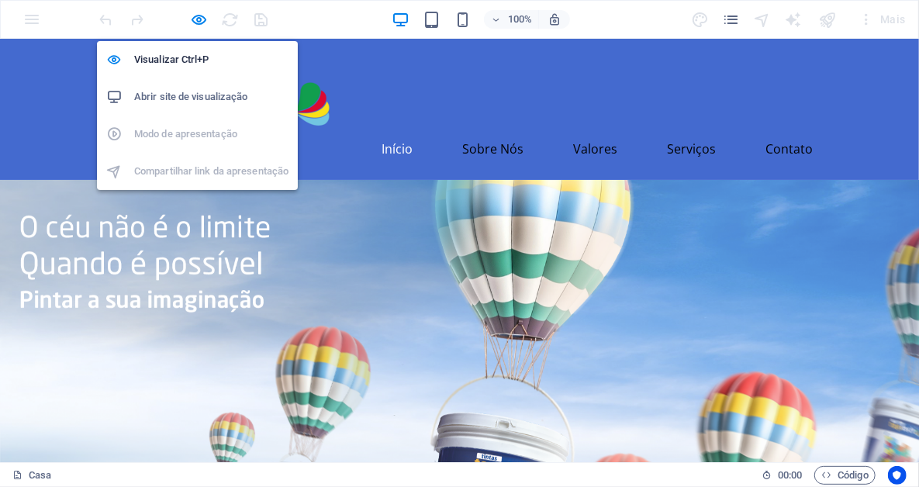
click at [214, 102] on h6 "Abrir site de visualização" at bounding box center [211, 97] width 154 height 19
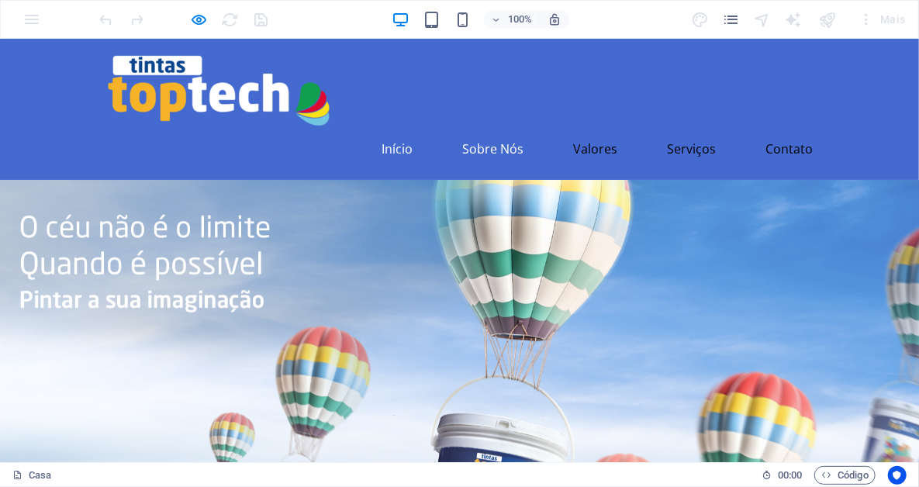
click at [484, 153] on link "Sobre Nós" at bounding box center [493, 147] width 86 height 37
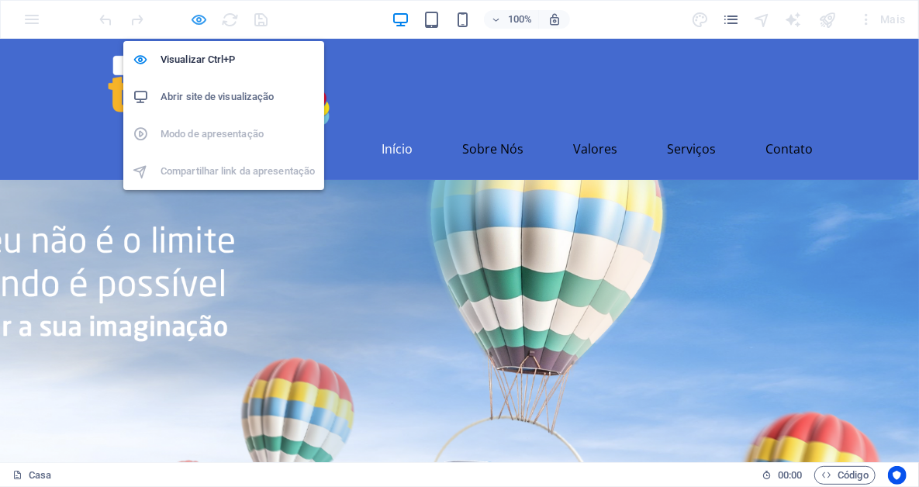
click at [201, 16] on icon "button" at bounding box center [200, 20] width 18 height 18
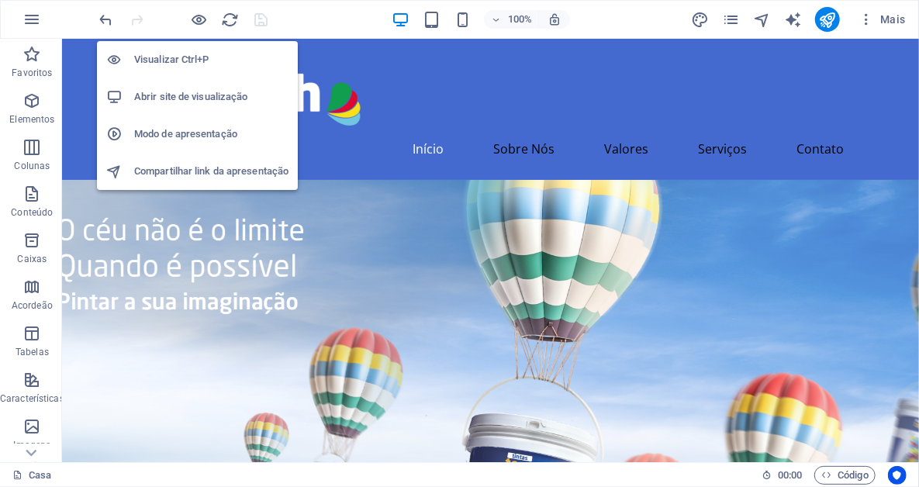
click at [195, 103] on h6 "Abrir site de visualização" at bounding box center [211, 97] width 154 height 19
